Goal: Task Accomplishment & Management: Use online tool/utility

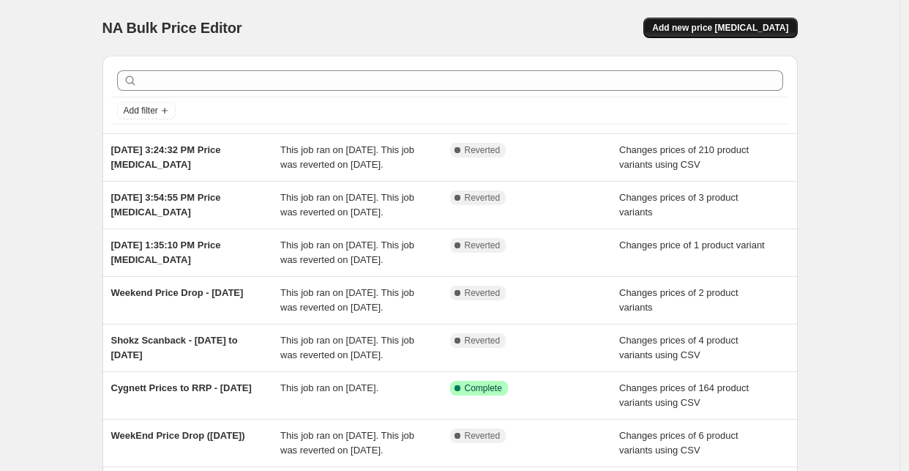
click at [765, 20] on button "Add new price [MEDICAL_DATA]" at bounding box center [720, 28] width 154 height 20
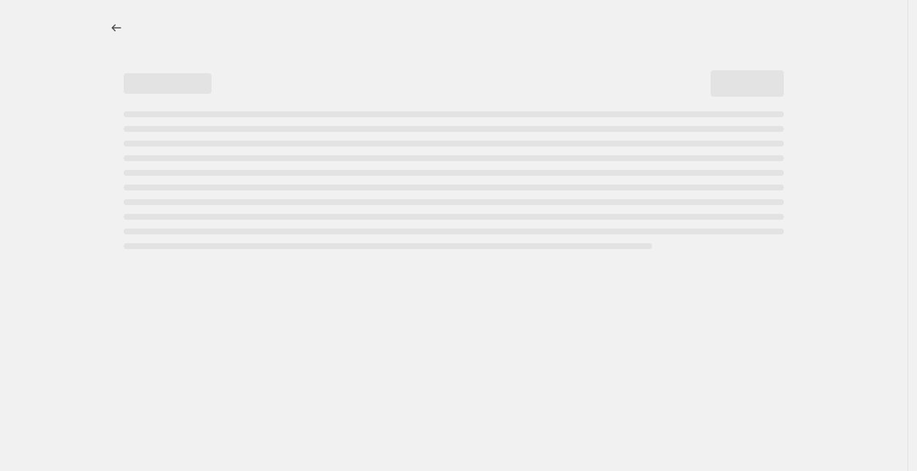
select select "percentage"
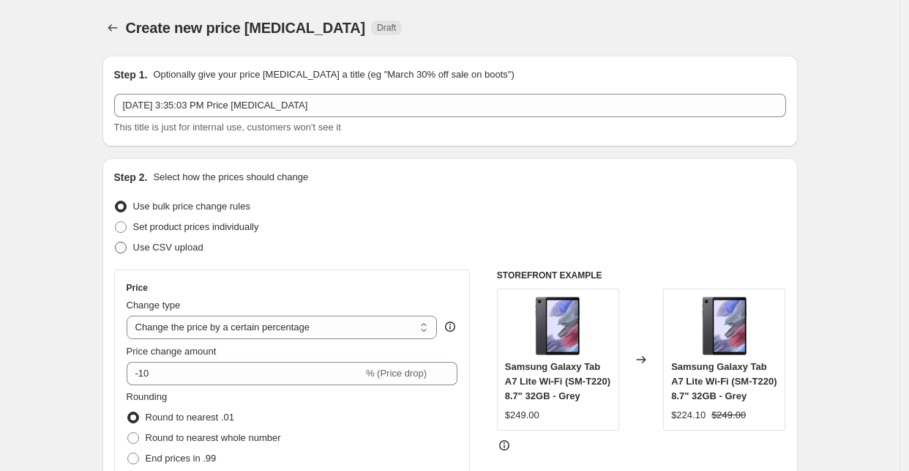
click at [157, 248] on span "Use CSV upload" at bounding box center [168, 247] width 70 height 11
click at [116, 242] on input "Use CSV upload" at bounding box center [115, 242] width 1 height 1
radio input "true"
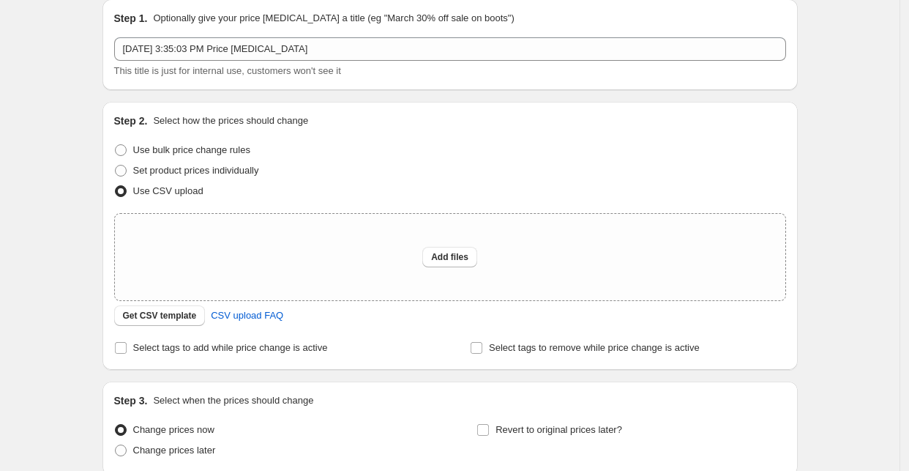
scroll to position [81, 0]
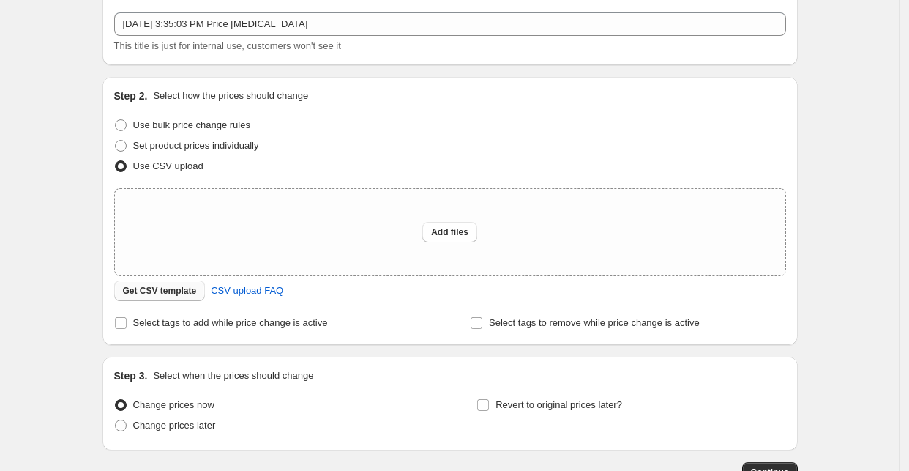
click at [163, 291] on span "Get CSV template" at bounding box center [160, 291] width 74 height 12
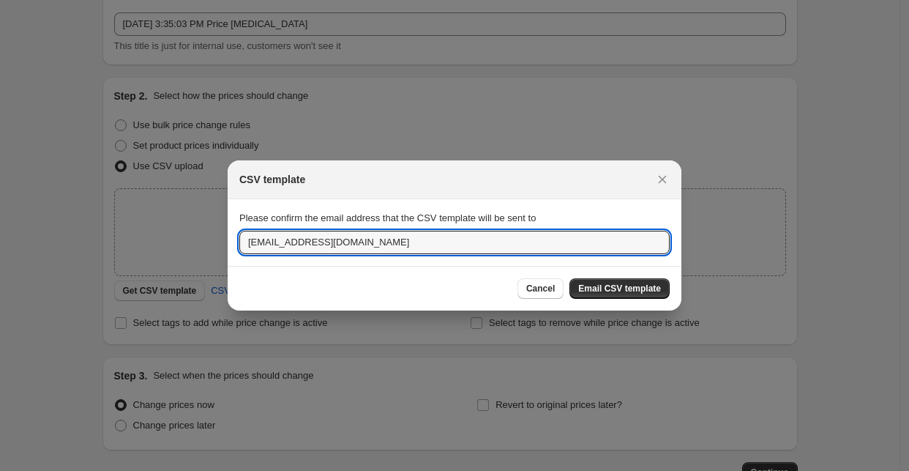
drag, startPoint x: 282, startPoint y: 239, endPoint x: 225, endPoint y: 236, distance: 57.2
type input "[EMAIL_ADDRESS][DOMAIN_NAME]"
click at [657, 284] on span "Email CSV template" at bounding box center [619, 288] width 83 height 12
